Goal: Information Seeking & Learning: Learn about a topic

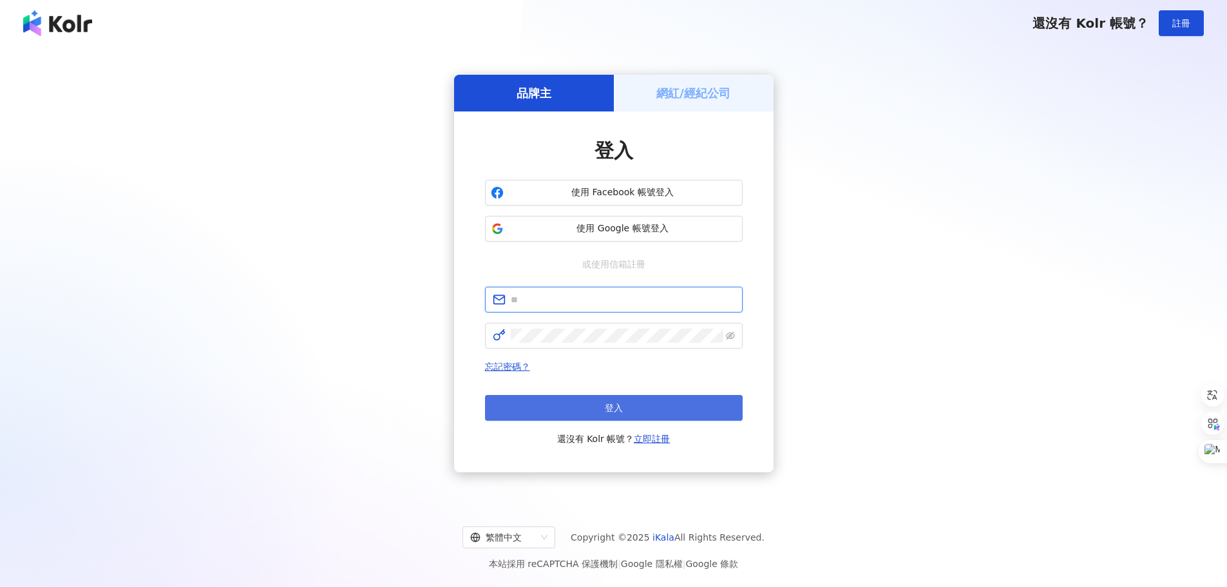
type input "**********"
click at [596, 406] on button "登入" at bounding box center [614, 408] width 258 height 26
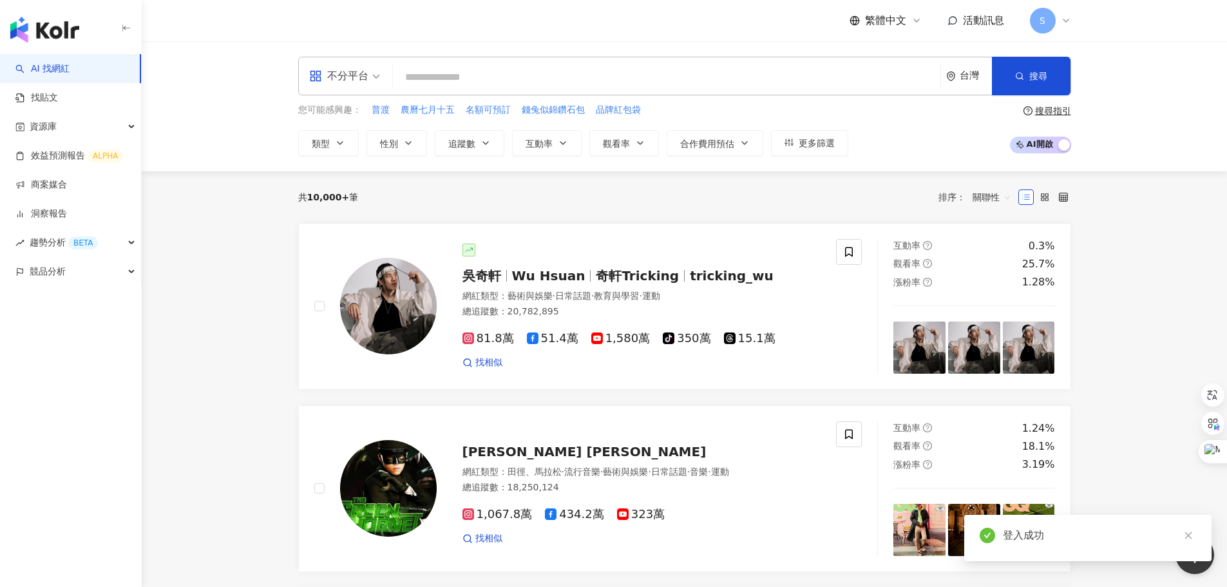
click at [1052, 23] on span "S" at bounding box center [1043, 21] width 26 height 26
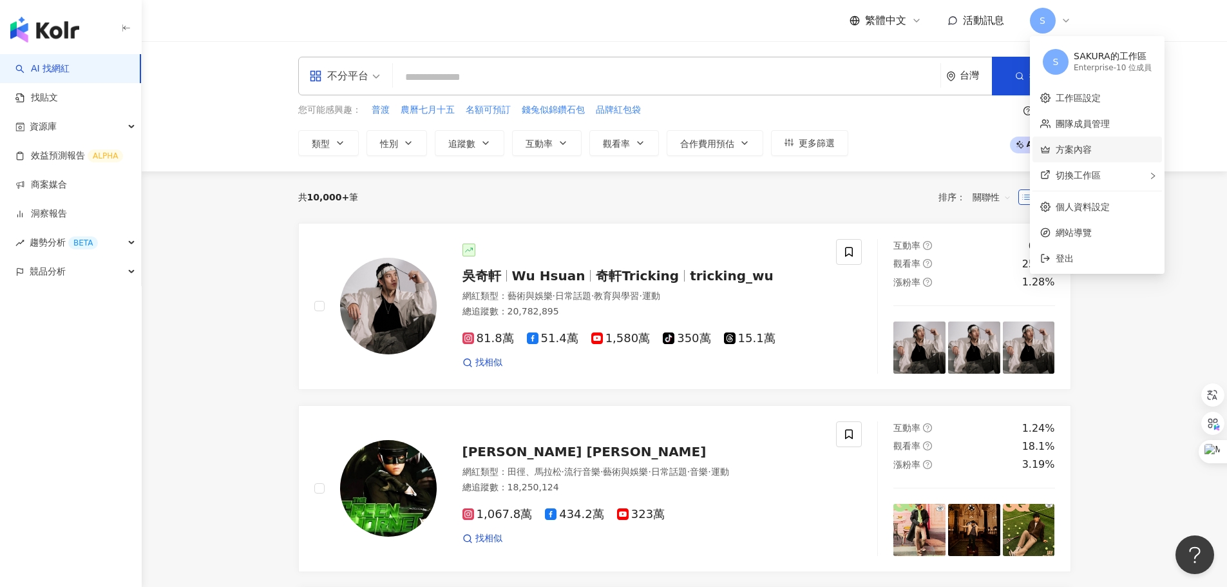
click at [1073, 151] on link "方案內容" at bounding box center [1073, 149] width 36 height 10
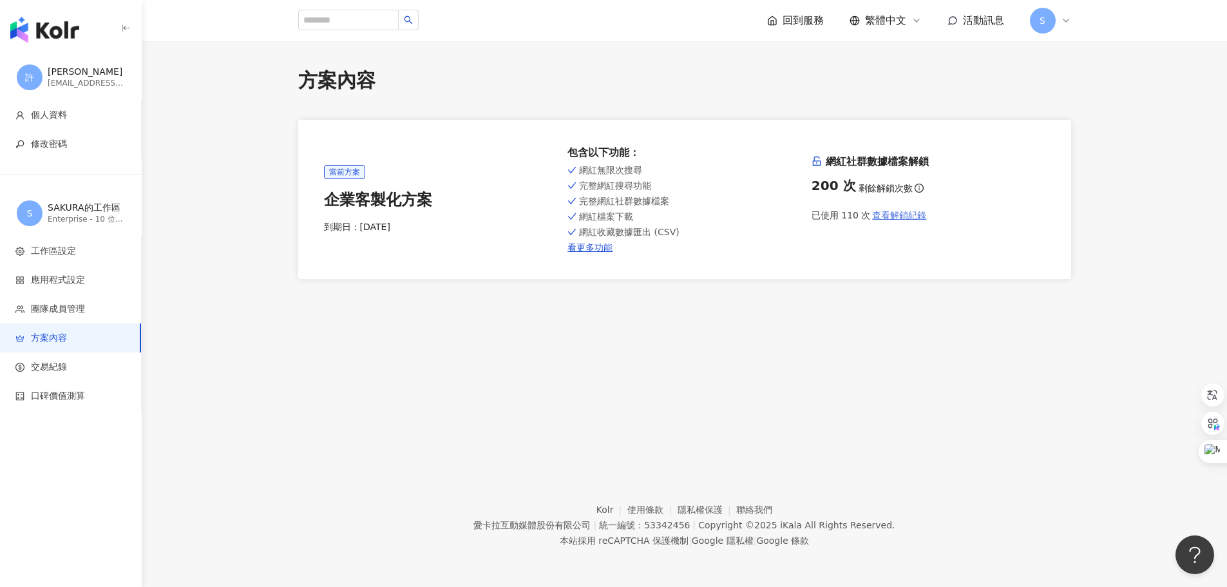
click at [915, 220] on span "查看解鎖紀錄" at bounding box center [899, 215] width 54 height 10
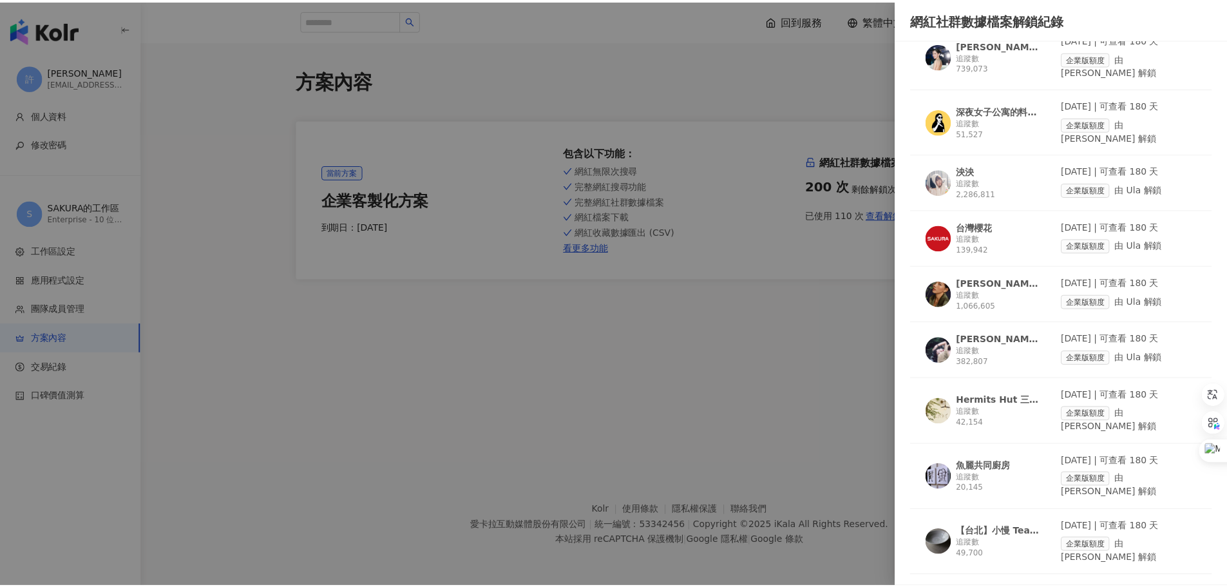
scroll to position [773, 0]
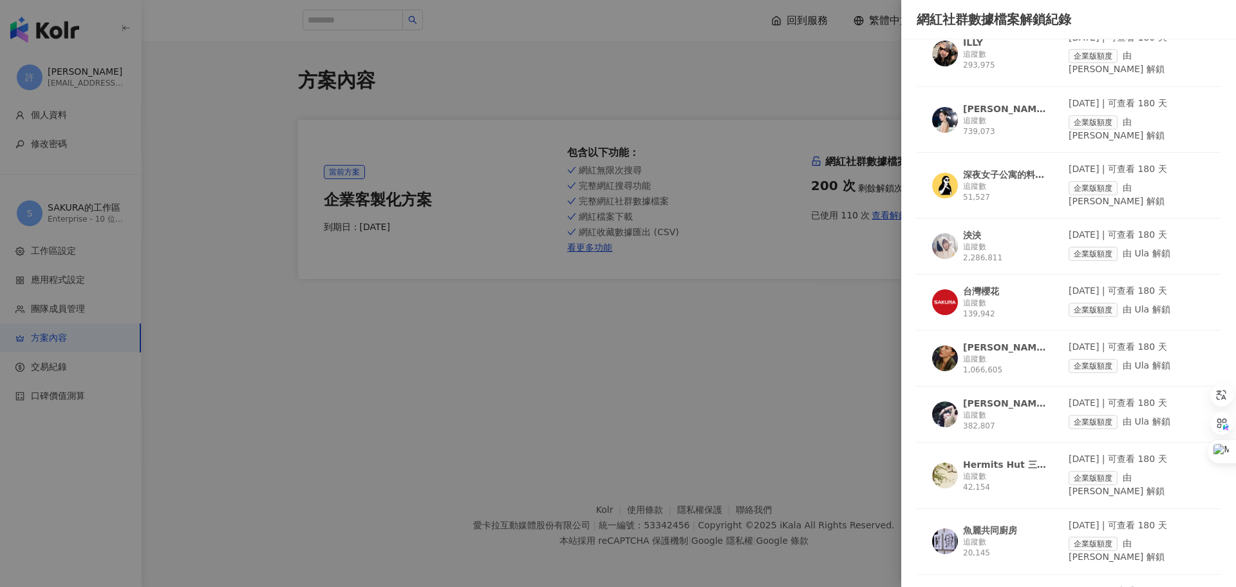
click at [531, 82] on div at bounding box center [618, 293] width 1236 height 587
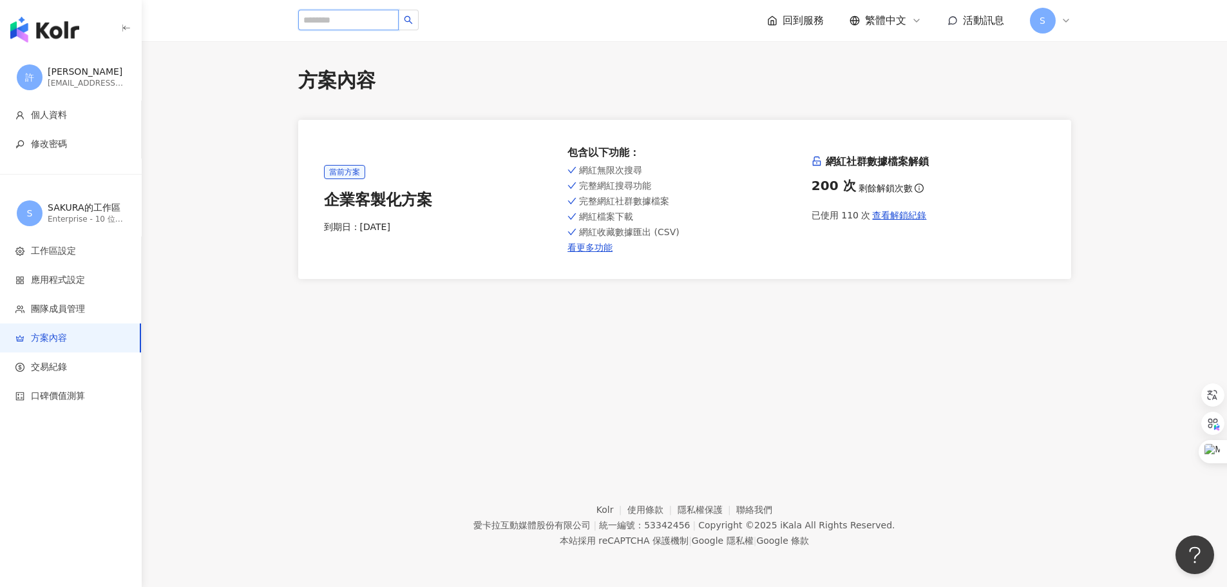
click at [369, 23] on input "search" at bounding box center [348, 20] width 100 height 21
type input "***"
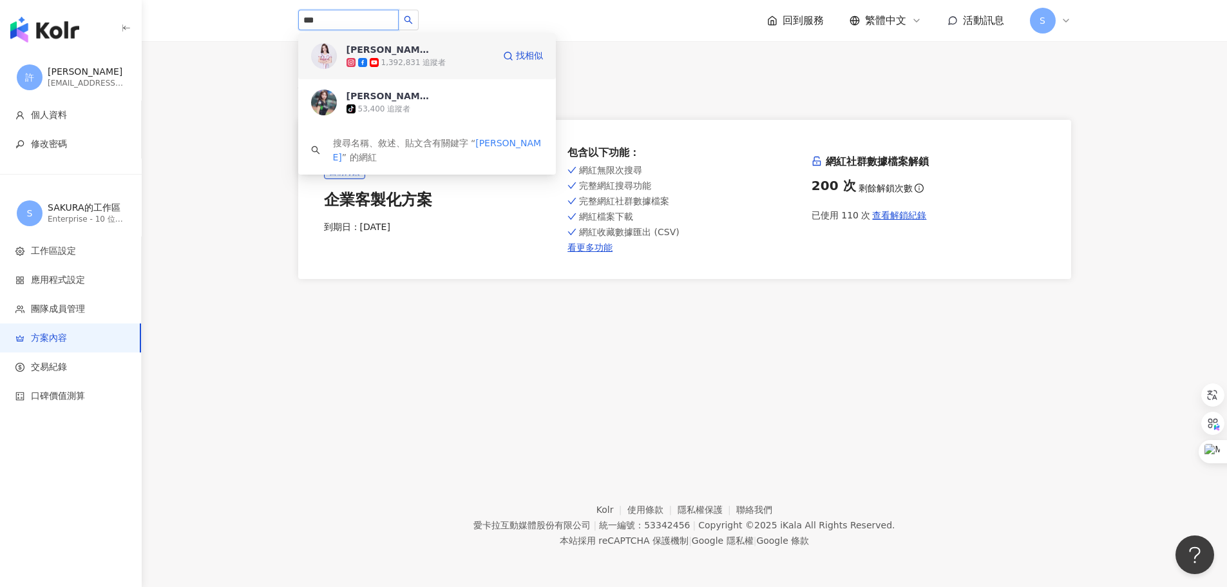
click at [391, 63] on div "1,392,831 追蹤者" at bounding box center [413, 62] width 65 height 11
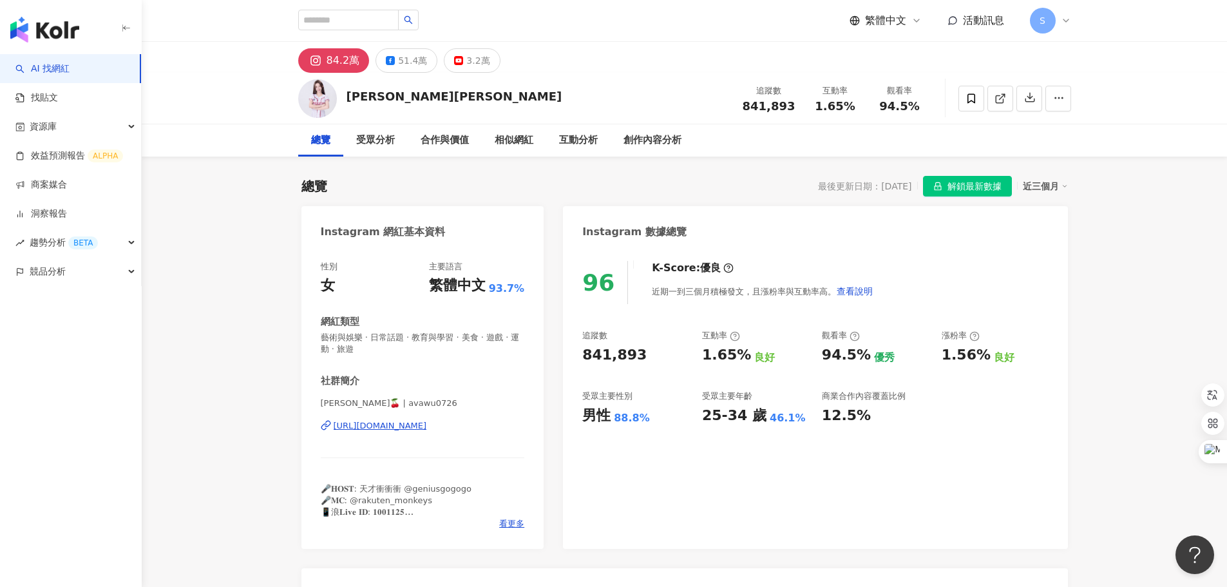
click at [984, 189] on span "解鎖最新數據" at bounding box center [974, 186] width 54 height 21
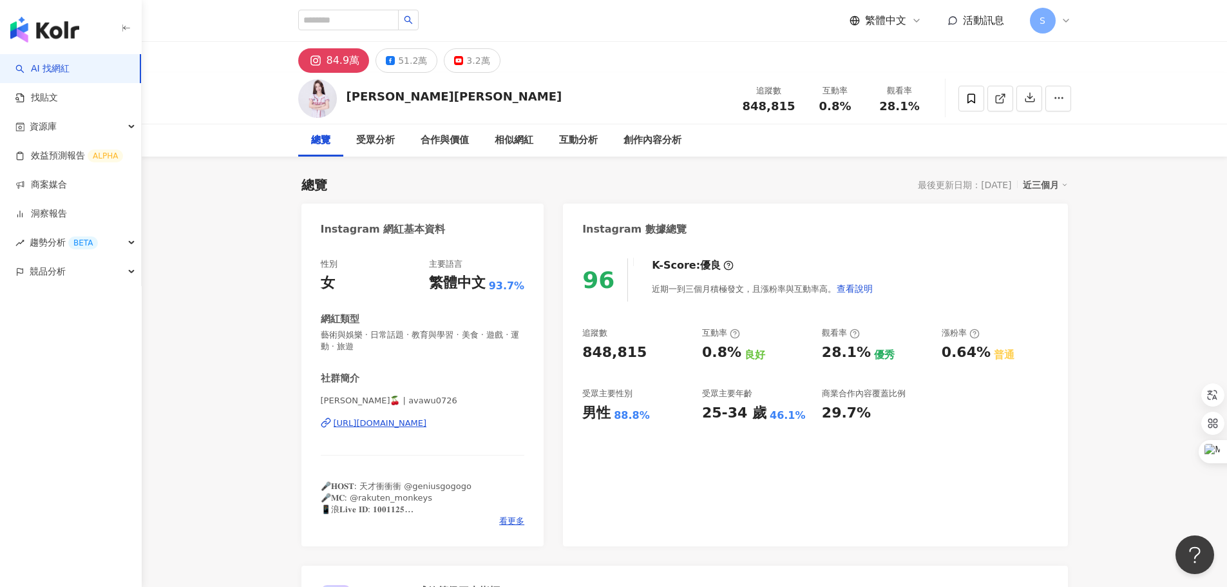
click at [651, 72] on div "84.9萬 51.2萬 3.2萬" at bounding box center [684, 57] width 824 height 31
click at [589, 145] on div "互動分析" at bounding box center [578, 140] width 39 height 15
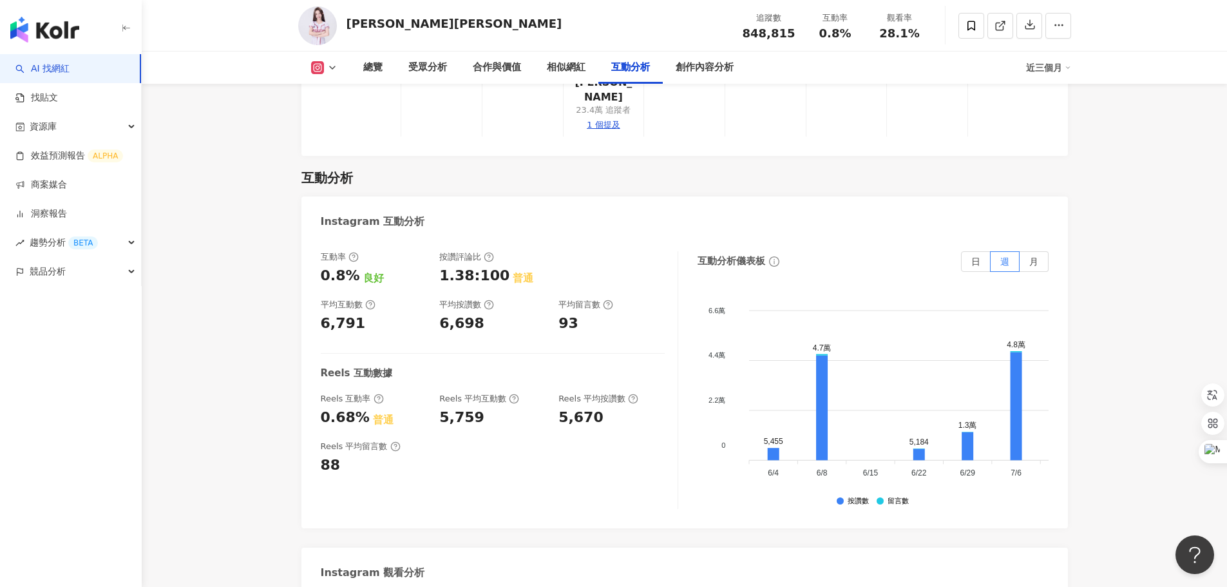
click at [325, 65] on button at bounding box center [324, 67] width 52 height 13
click at [337, 95] on button "Instagram" at bounding box center [344, 91] width 77 height 18
click at [366, 67] on div "總覽" at bounding box center [372, 67] width 19 height 15
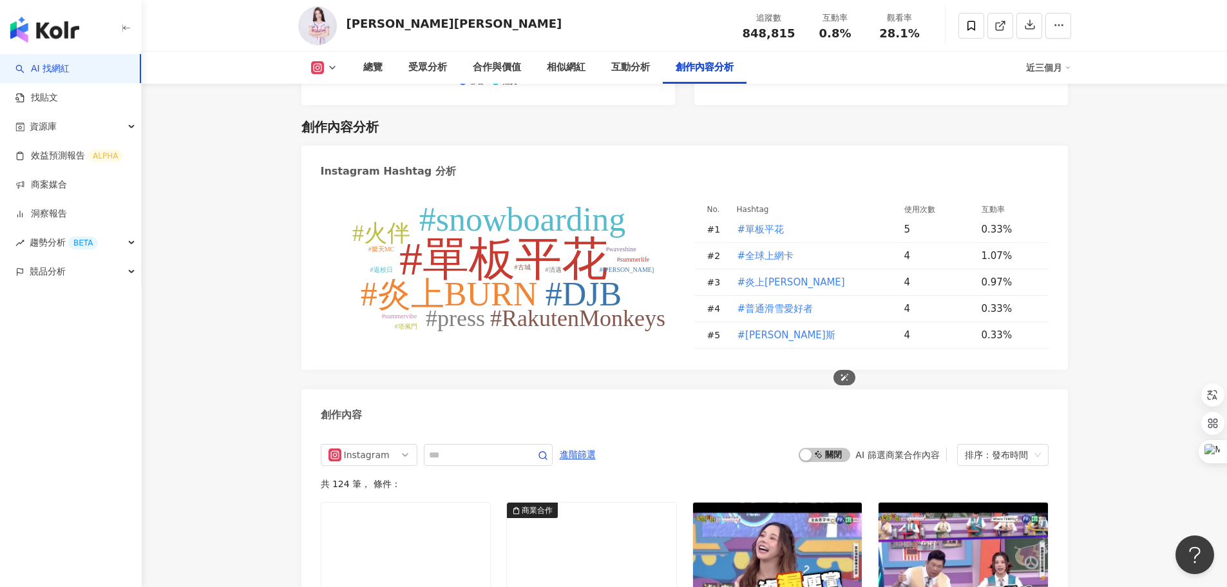
scroll to position [3992, 0]
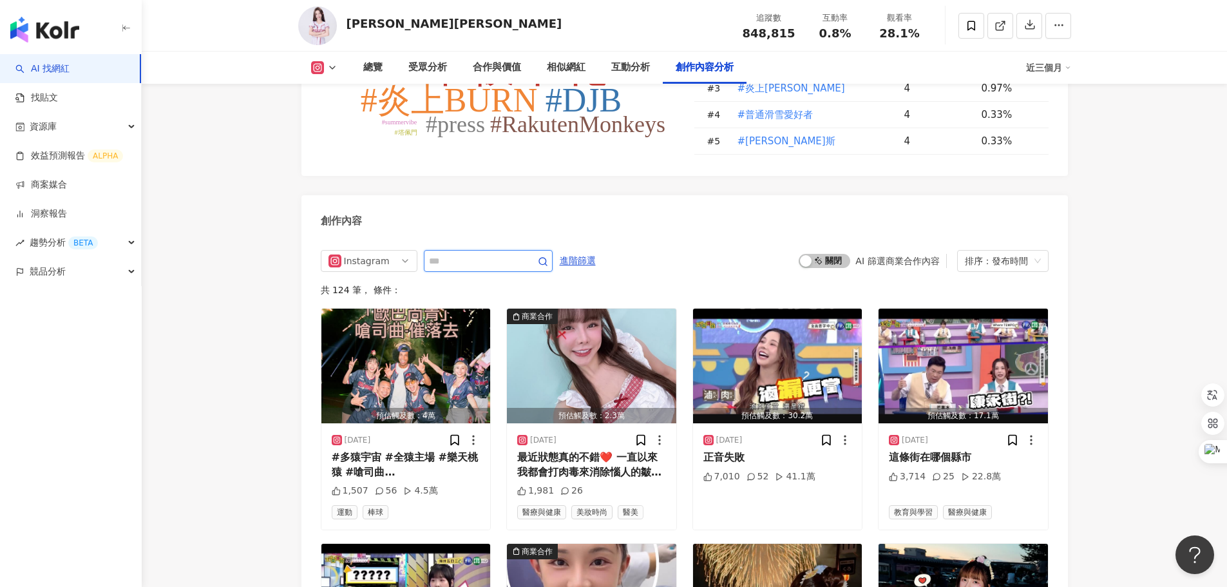
click at [467, 253] on input "text" at bounding box center [474, 260] width 90 height 15
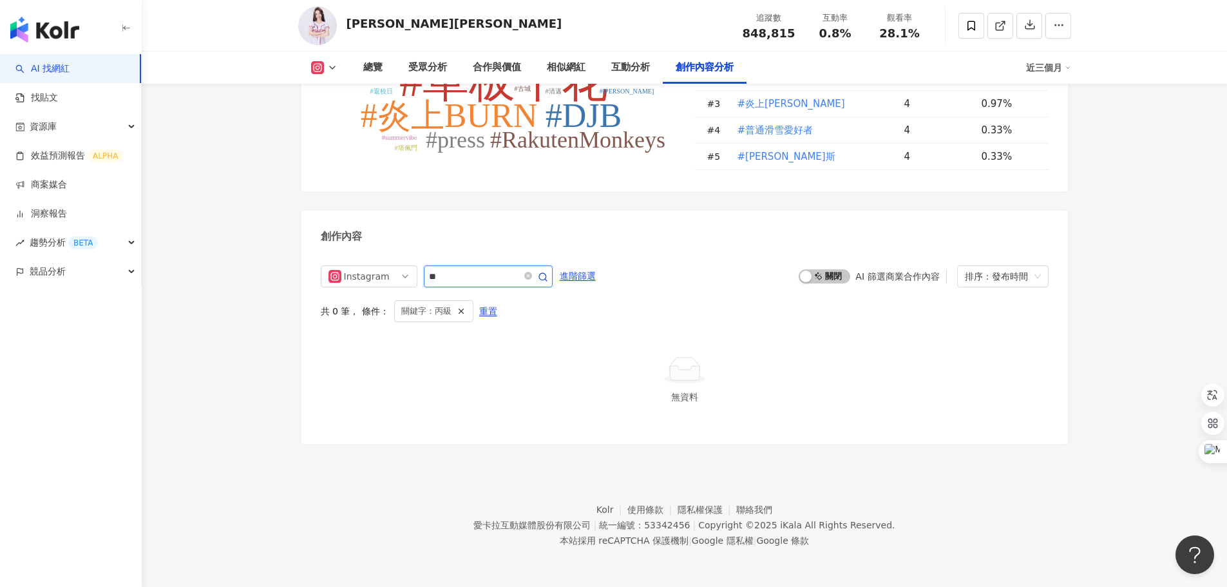
scroll to position [3914, 0]
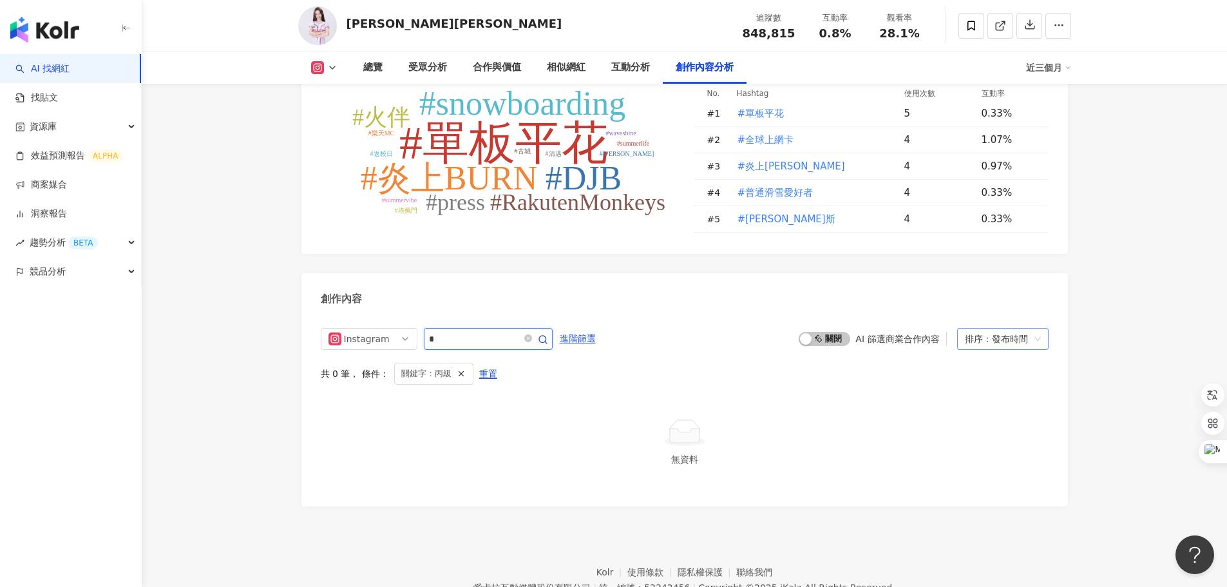
type input "*"
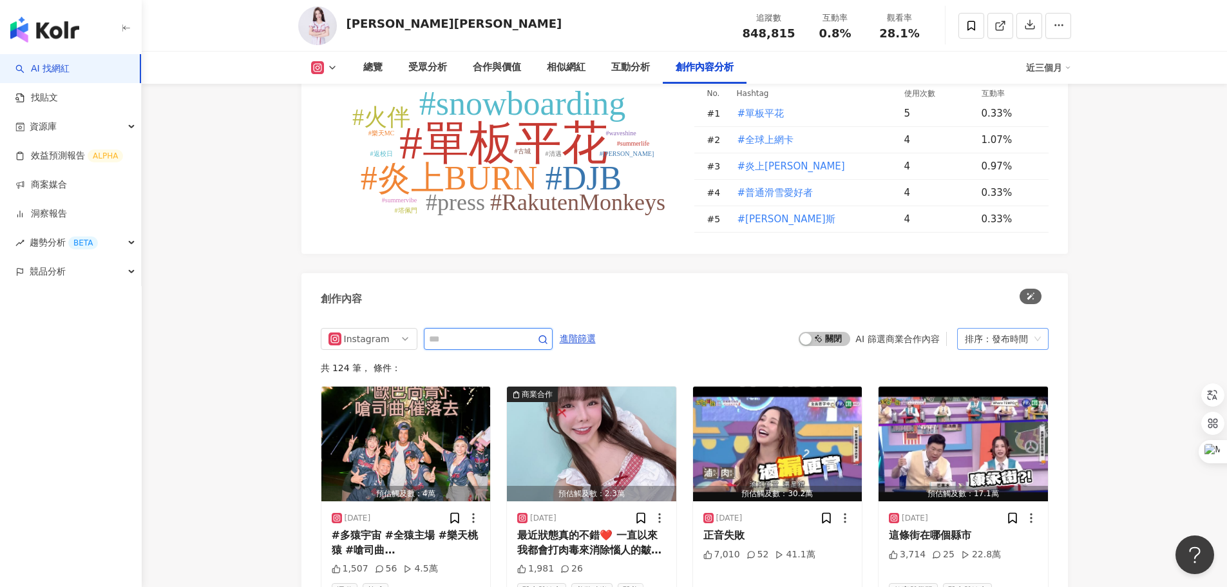
scroll to position [4041, 0]
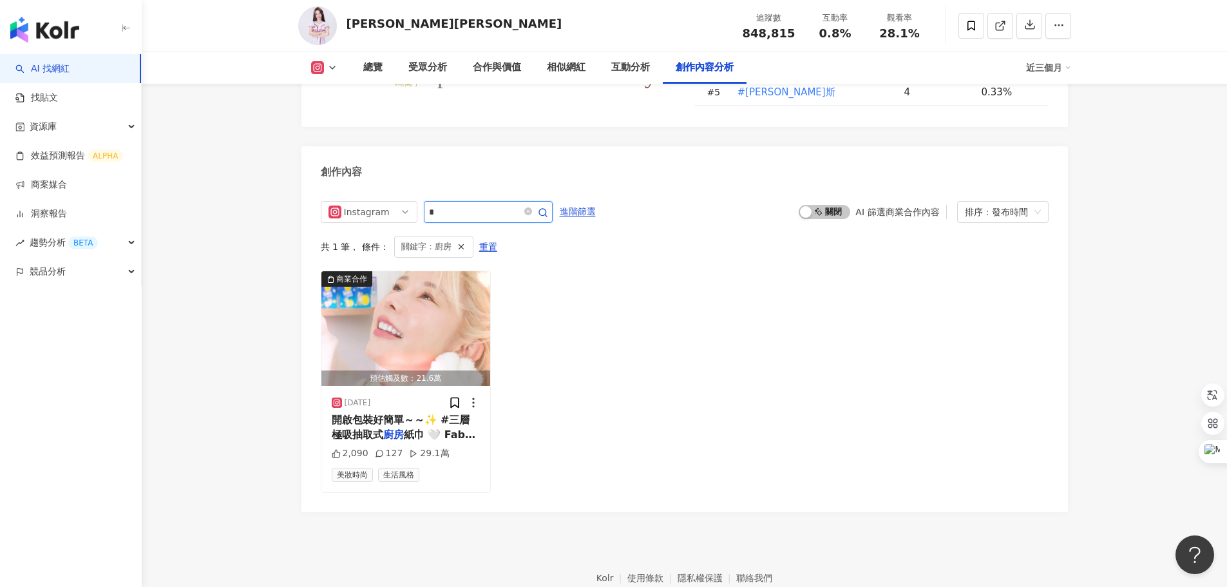
type input "*"
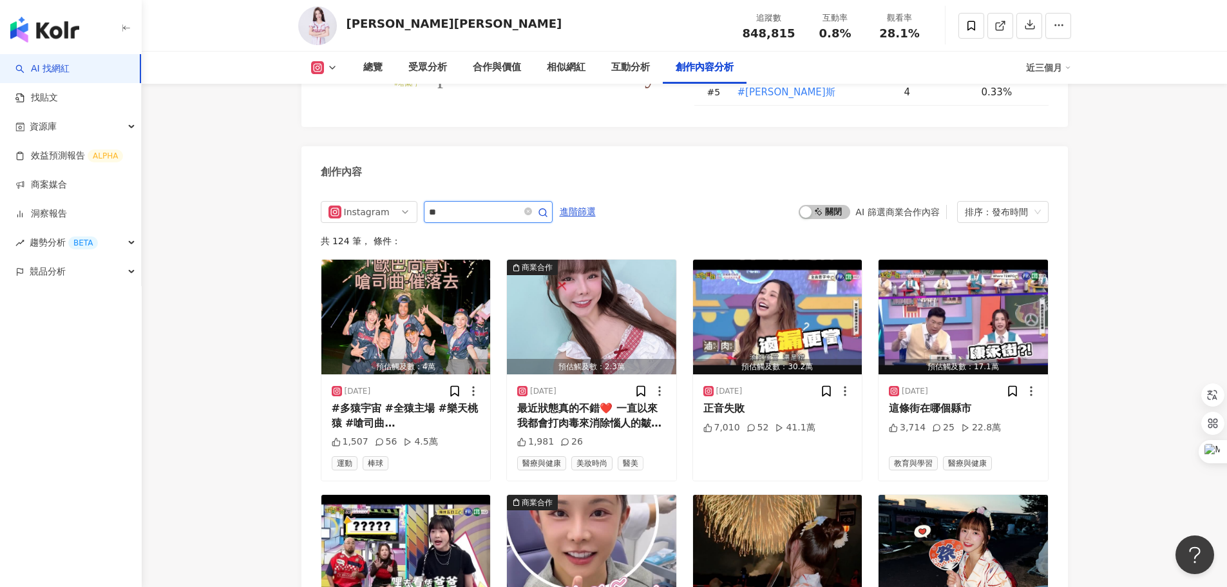
type input "**"
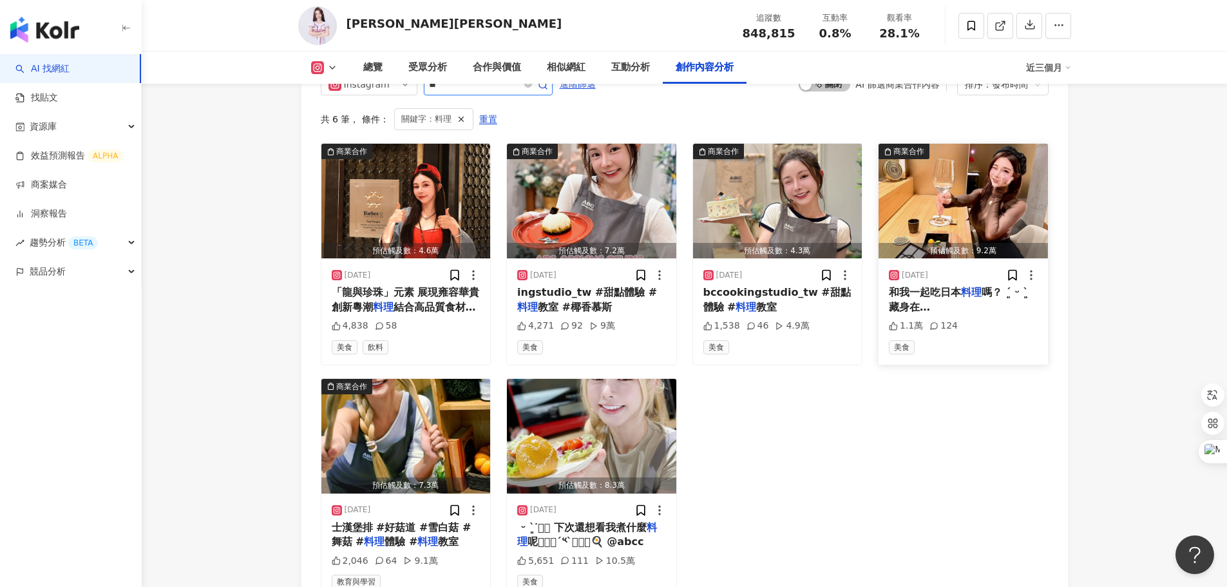
scroll to position [4170, 0]
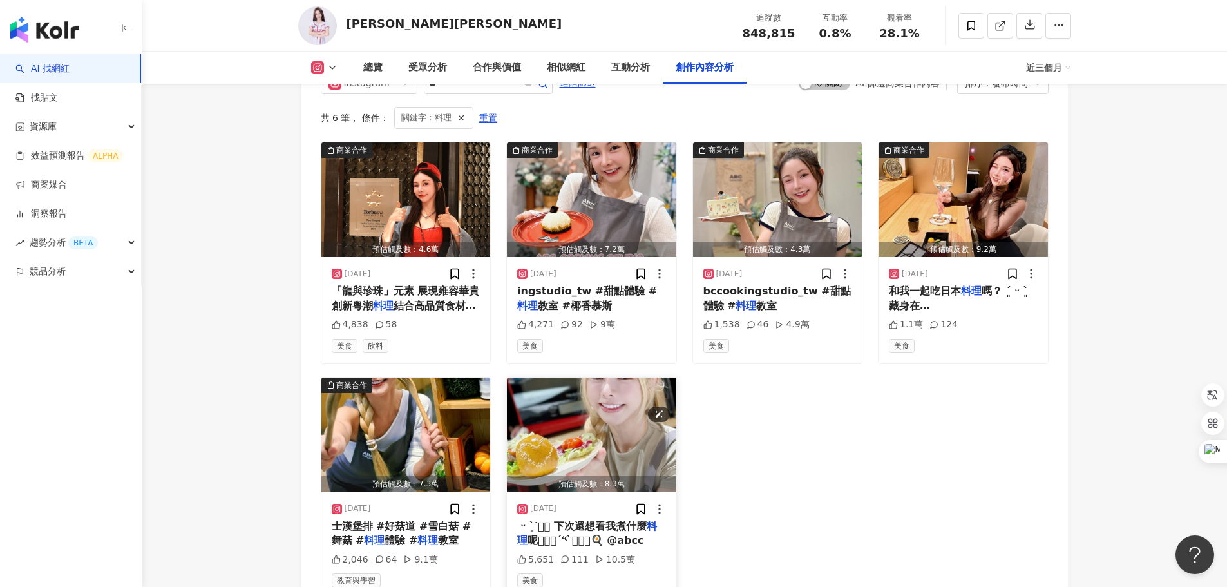
click at [607, 404] on img "button" at bounding box center [591, 434] width 169 height 115
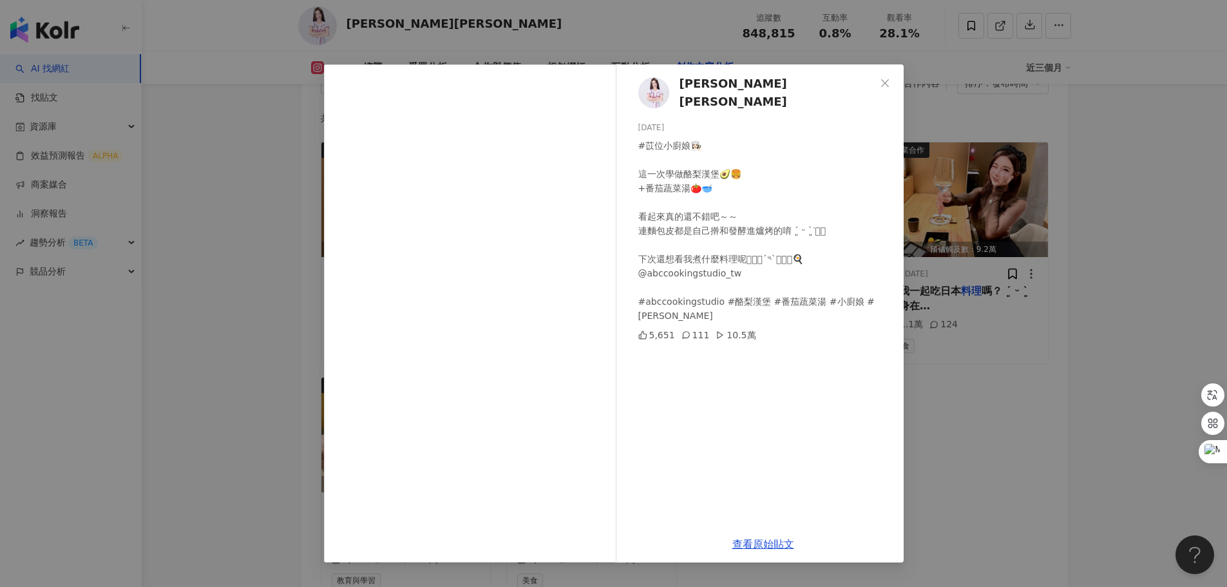
click at [884, 82] on icon "close" at bounding box center [885, 83] width 8 height 8
